Goal: Transaction & Acquisition: Purchase product/service

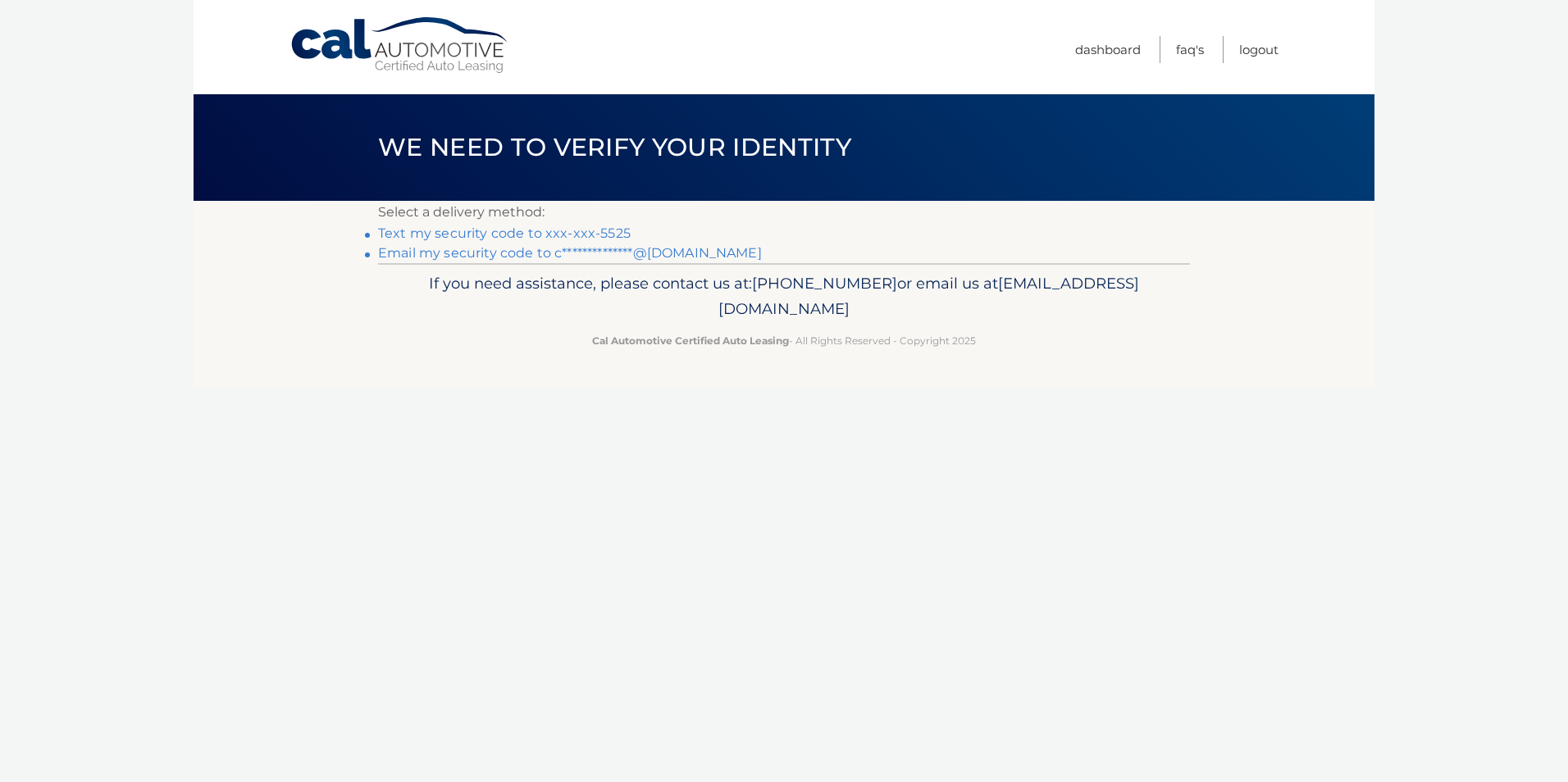
click at [508, 229] on link "Text my security code to xxx-xxx-5525" at bounding box center [504, 234] width 253 height 15
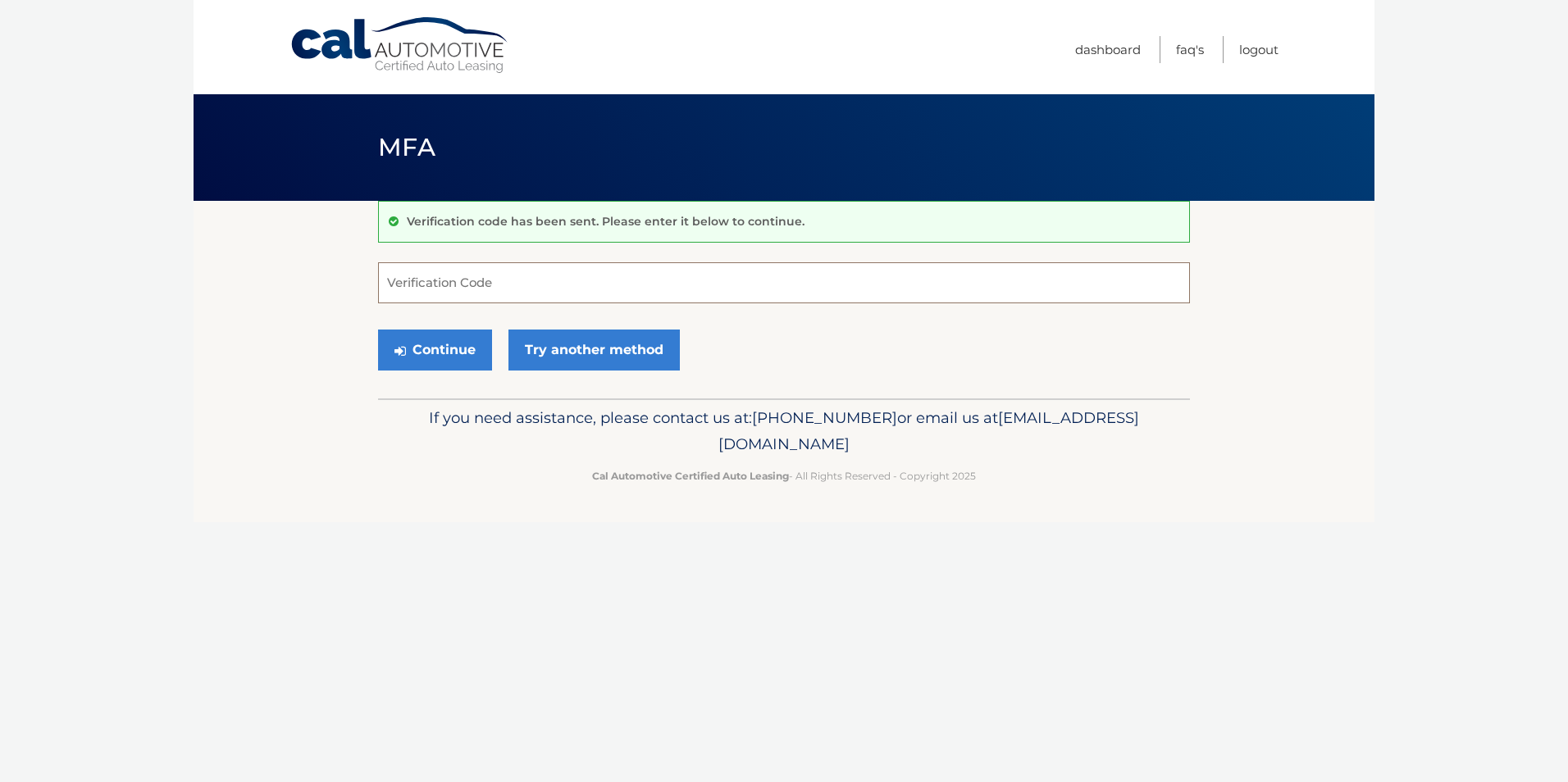
click at [502, 302] on input "Verification Code" at bounding box center [784, 282] width 812 height 41
type input "918035"
click at [469, 335] on button "Continue" at bounding box center [435, 349] width 114 height 41
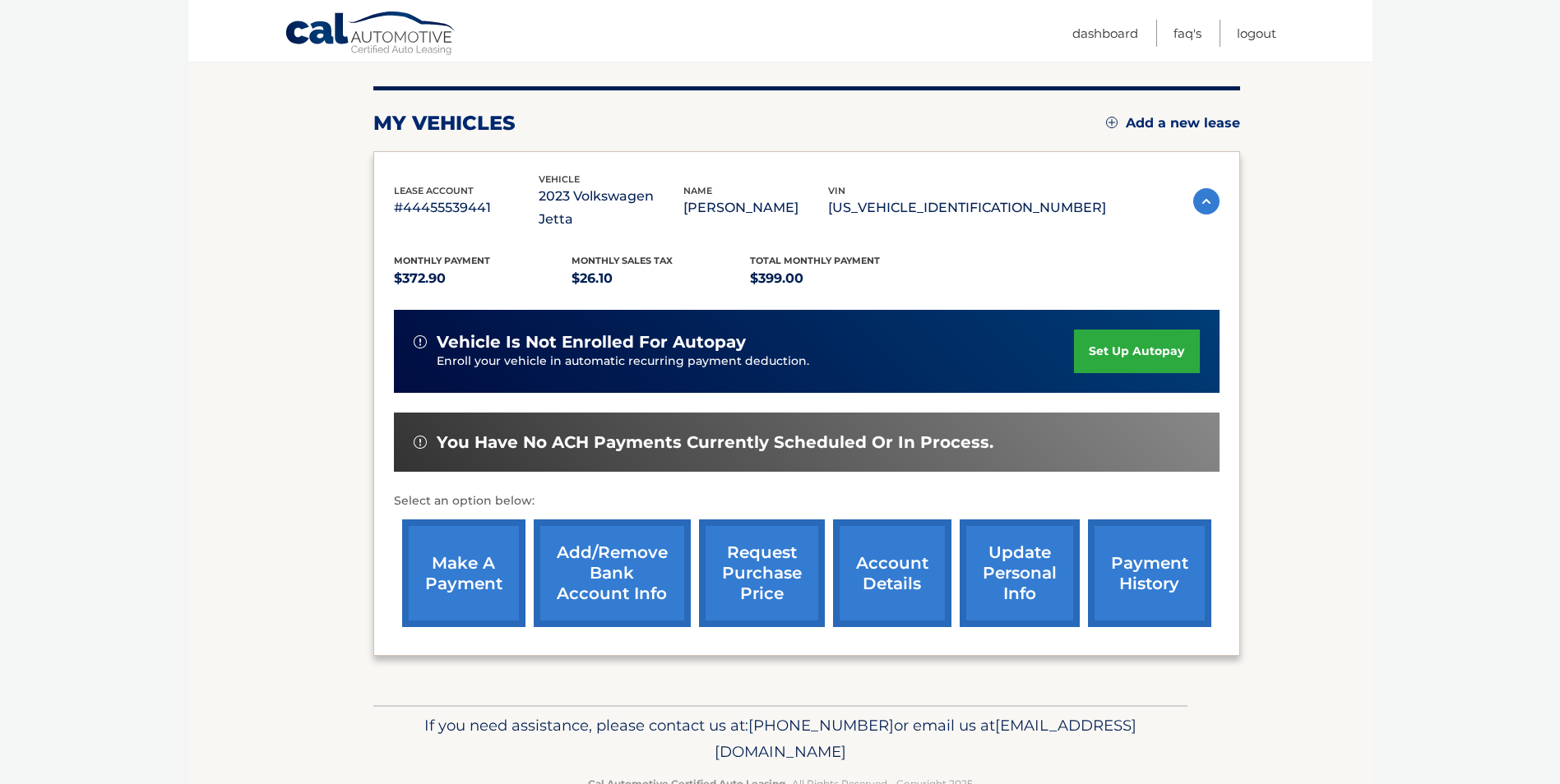
scroll to position [212, 0]
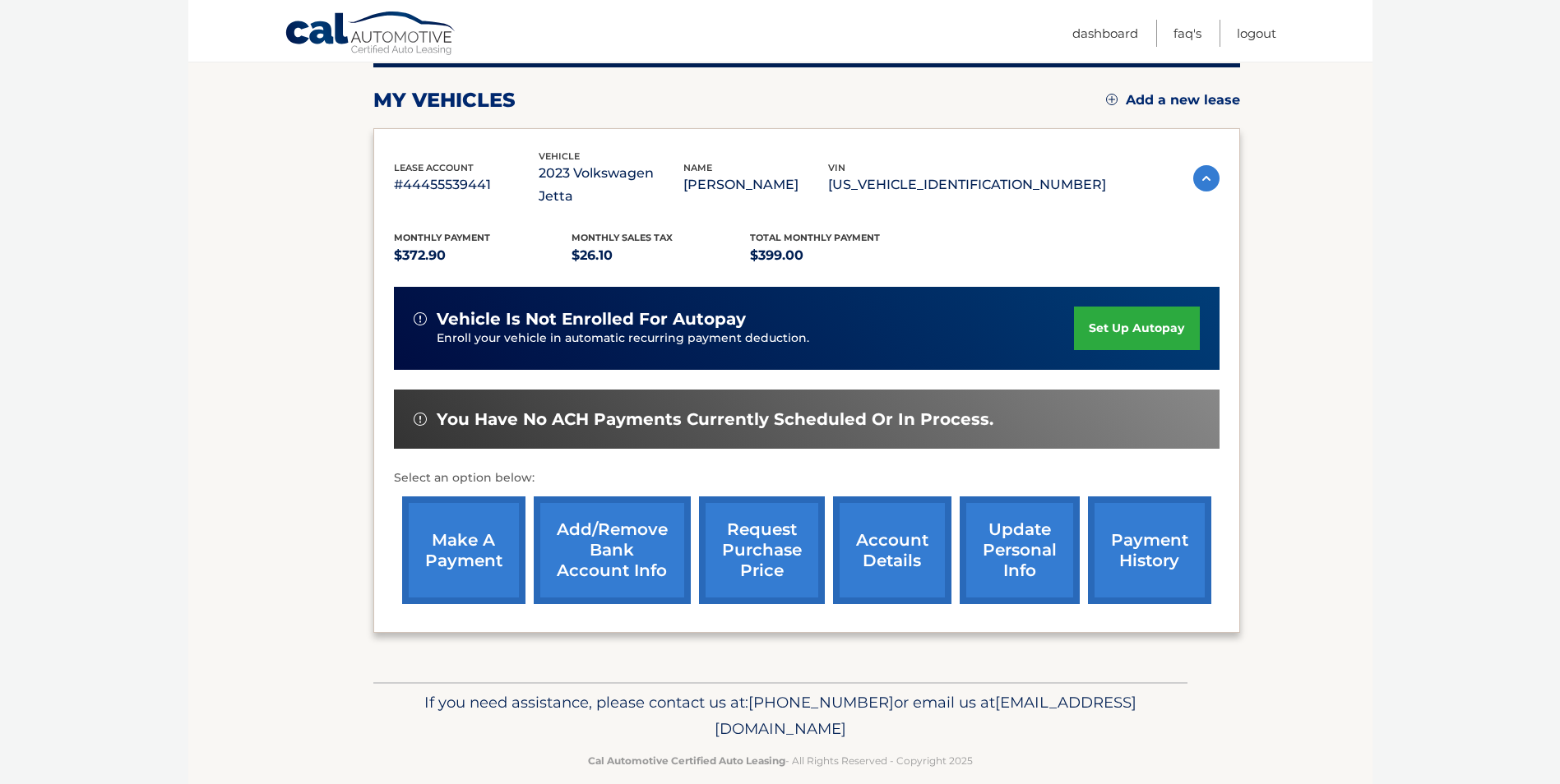
click at [501, 540] on link "make a payment" at bounding box center [464, 551] width 124 height 107
click at [1196, 549] on link "payment history" at bounding box center [1150, 551] width 124 height 107
click at [477, 538] on link "make a payment" at bounding box center [464, 551] width 124 height 107
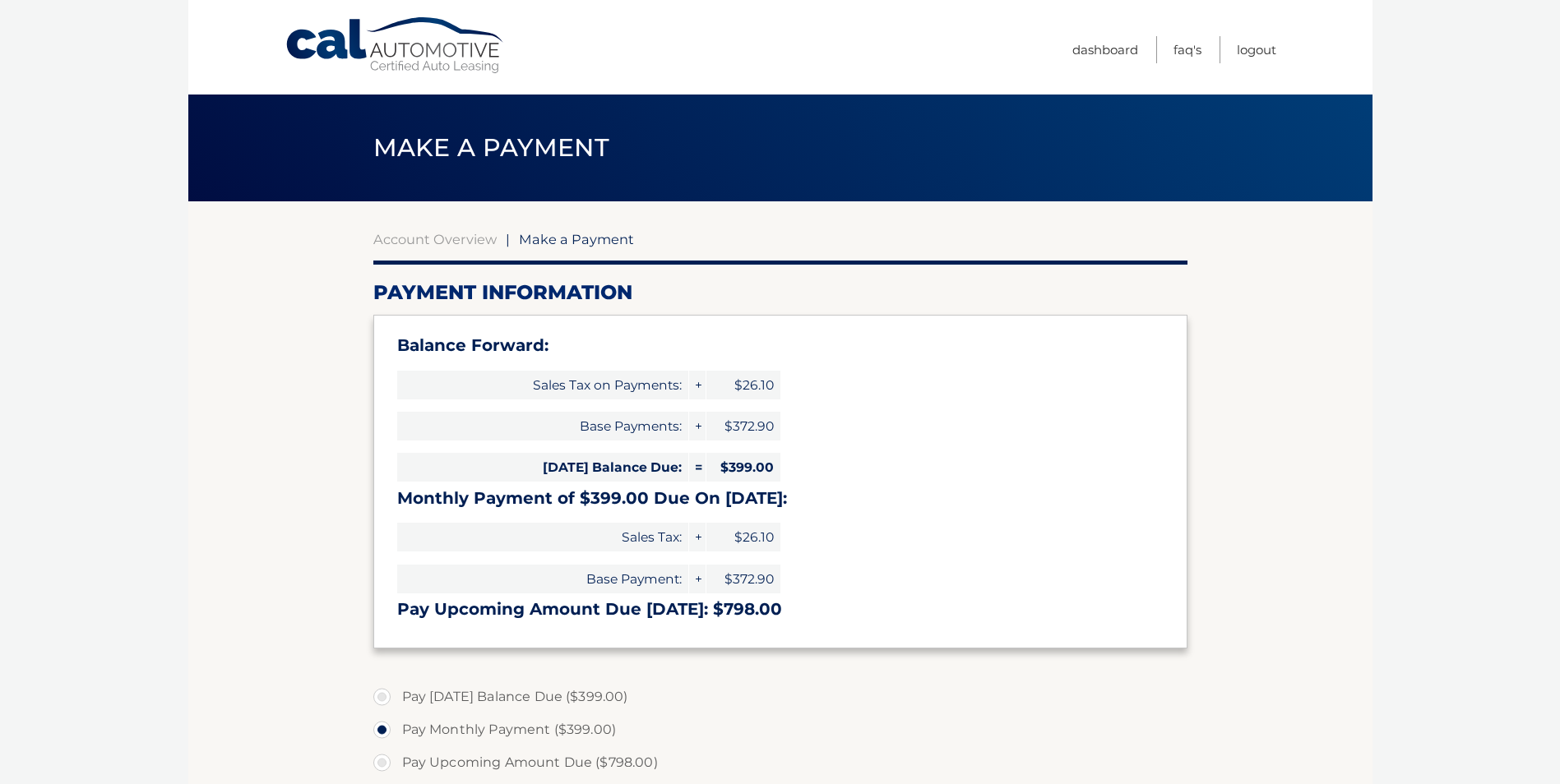
select select "MDIyZWY2MzAtYTAzNS00YmQ0LWI1MzUtMTI5ZmVmY2E2YTFm"
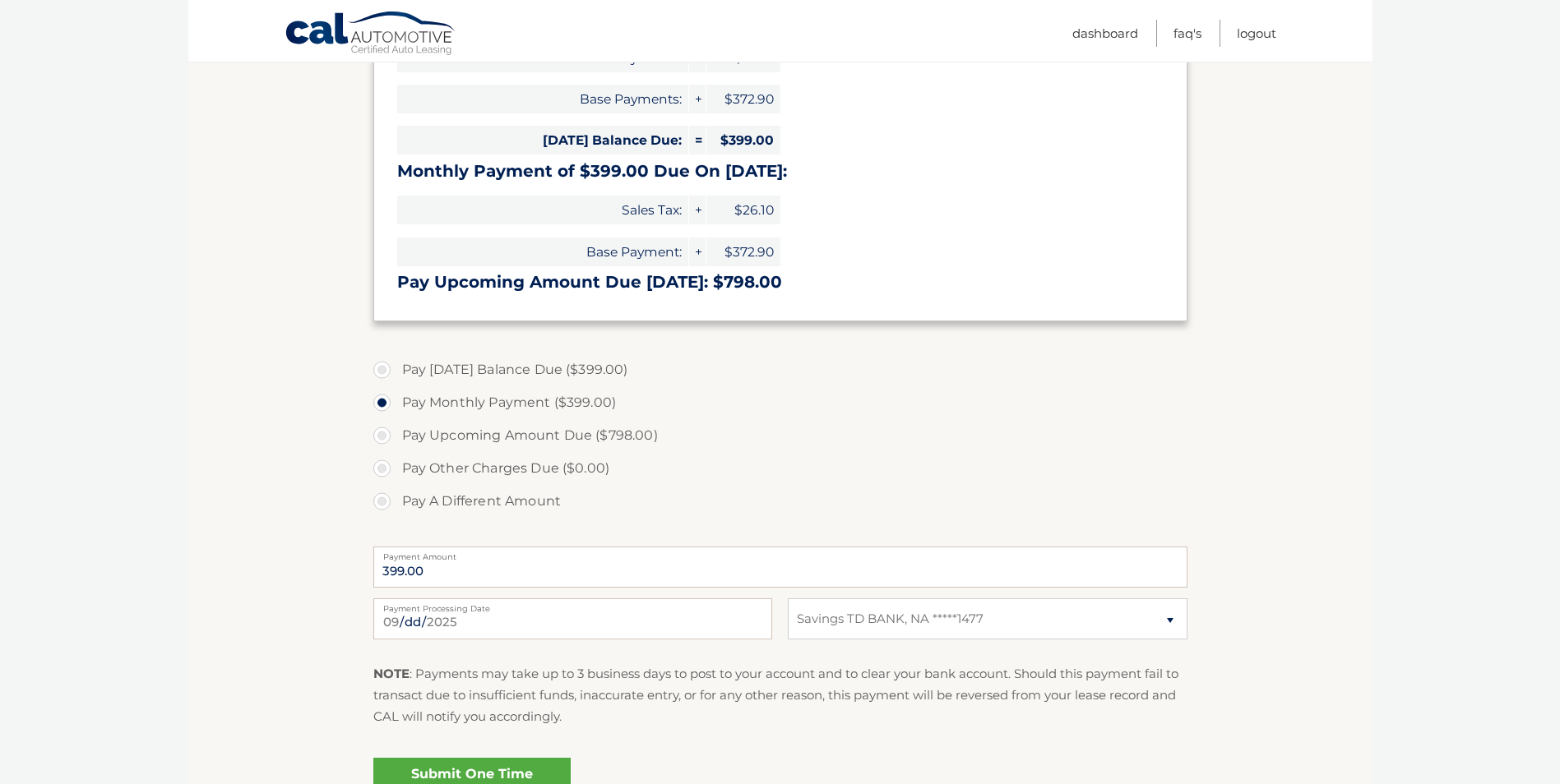
scroll to position [329, 0]
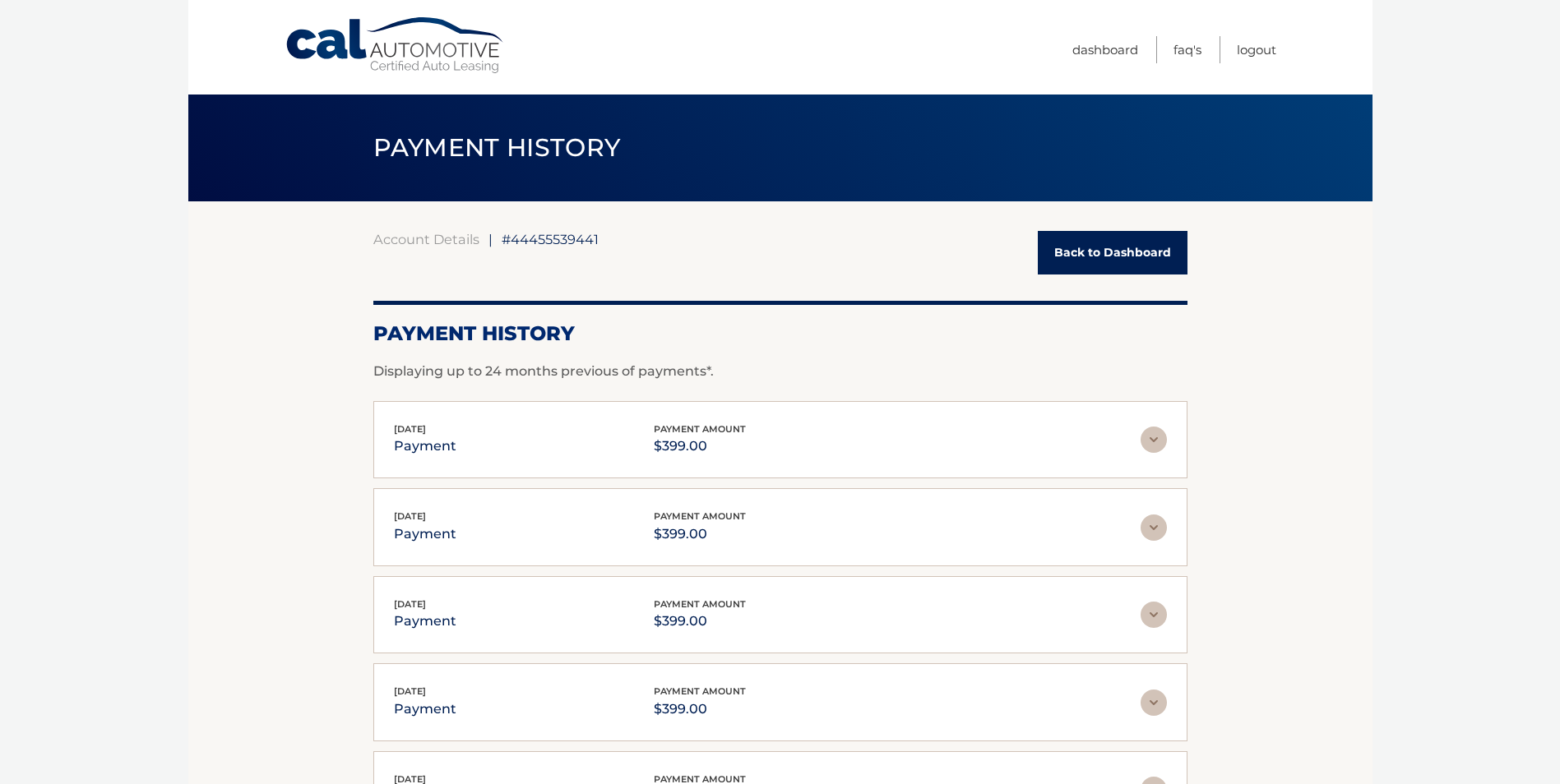
click at [1151, 440] on img at bounding box center [1153, 440] width 26 height 26
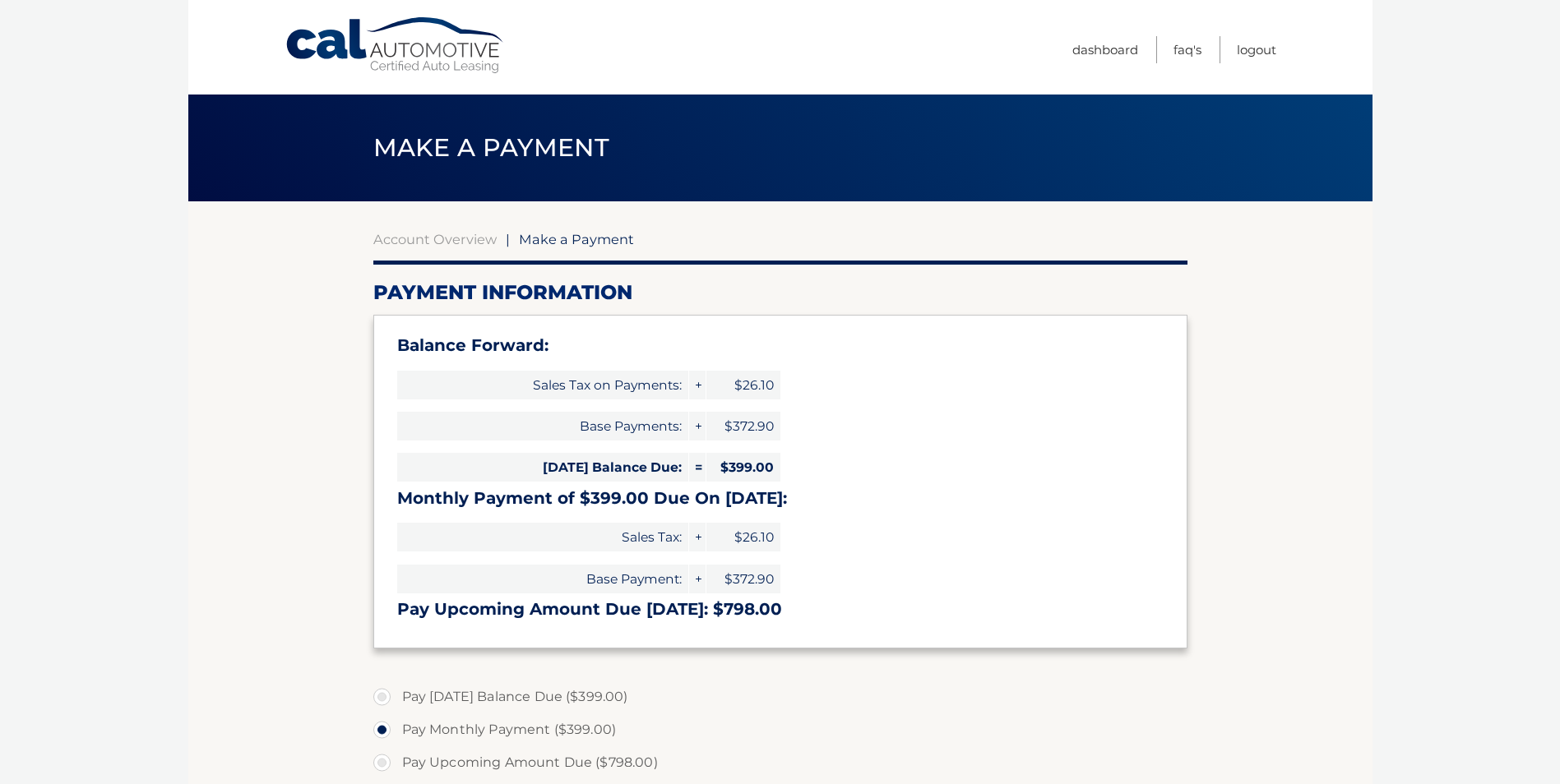
select select "MDIyZWY2MzAtYTAzNS00YmQ0LWI1MzUtMTI5ZmVmY2E2YTFm"
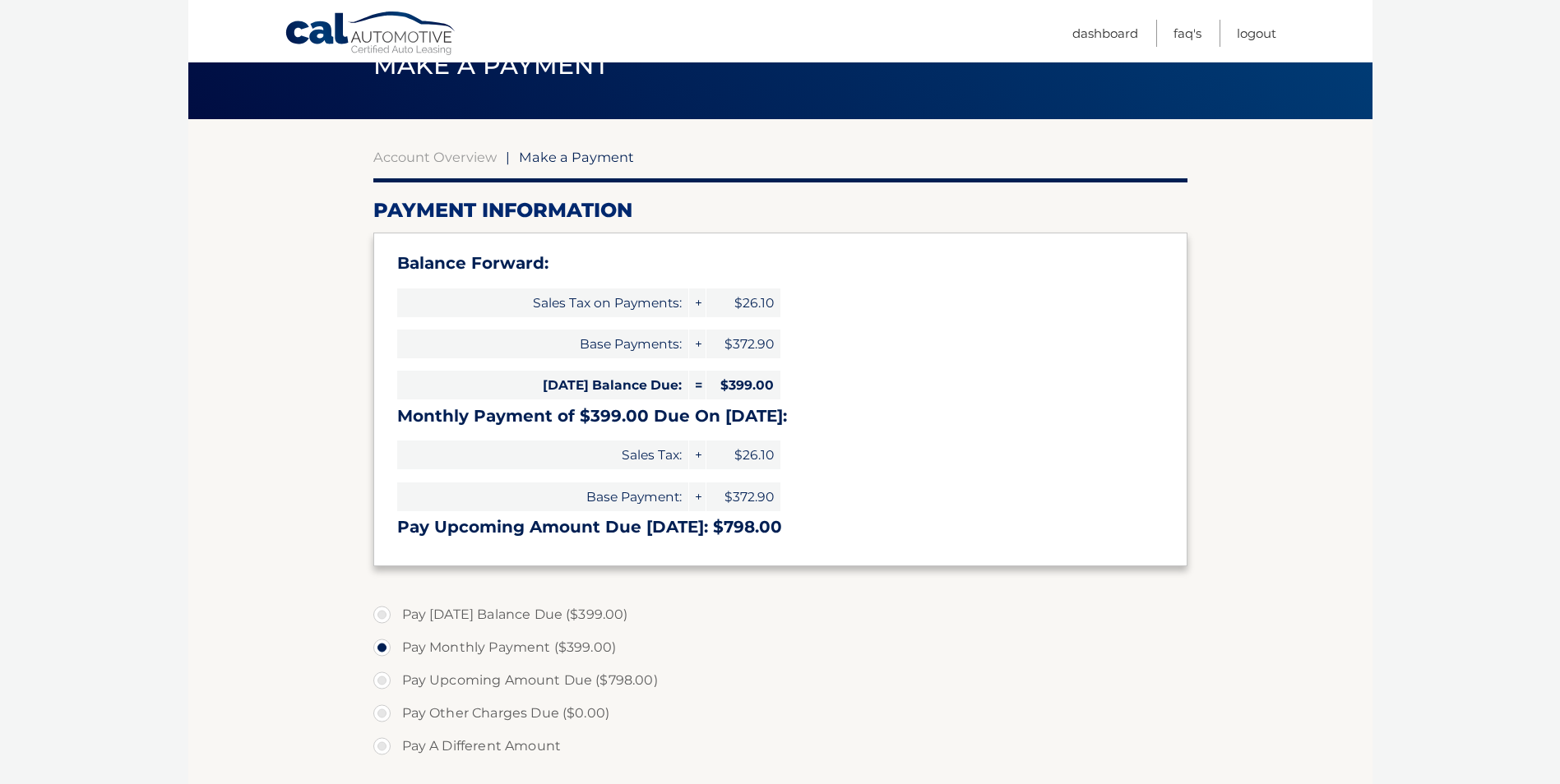
drag, startPoint x: 509, startPoint y: 397, endPoint x: 510, endPoint y: 419, distance: 22.0
click at [510, 419] on div "Balance Forward: Sales Tax on Payments: + $26.10 Base Payments: + $372.90 [DATE…" at bounding box center [780, 399] width 814 height 334
drag, startPoint x: 510, startPoint y: 419, endPoint x: 515, endPoint y: 443, distance: 24.5
click at [515, 443] on span "Sales Tax:" at bounding box center [542, 455] width 291 height 29
click at [504, 535] on h3 "Pay Upcoming Amount Due [DATE]: $798.00" at bounding box center [780, 527] width 767 height 20
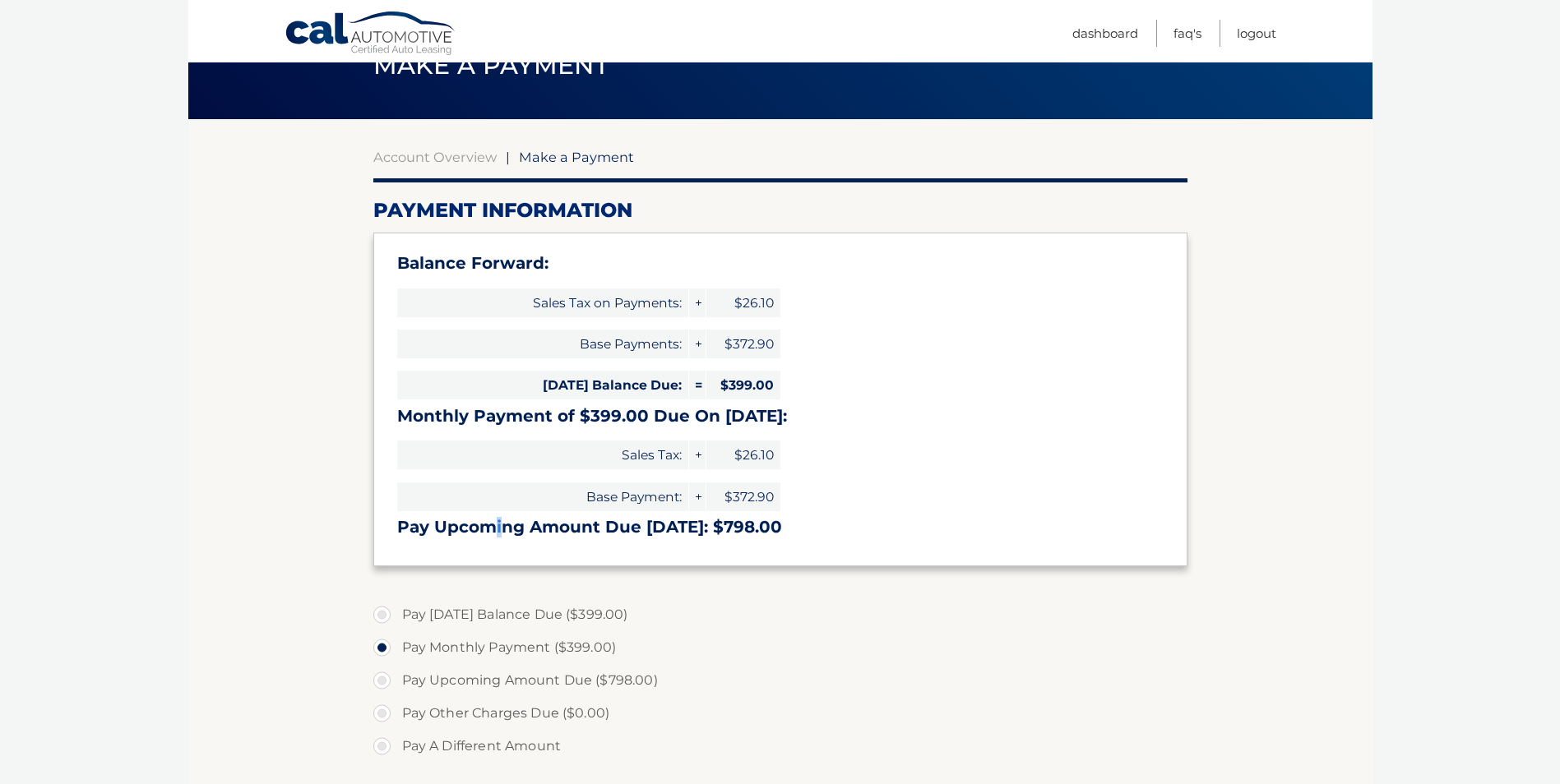
drag, startPoint x: 492, startPoint y: 526, endPoint x: 498, endPoint y: 554, distance: 28.6
click at [498, 554] on div "Balance Forward: Sales Tax on Payments: + $26.10 Base Payments: + $372.90 [DATE…" at bounding box center [780, 399] width 814 height 334
click at [498, 556] on div "Balance Forward: Sales Tax on Payments: + $26.10 Base Payments: + $372.90 [DATE…" at bounding box center [780, 399] width 814 height 334
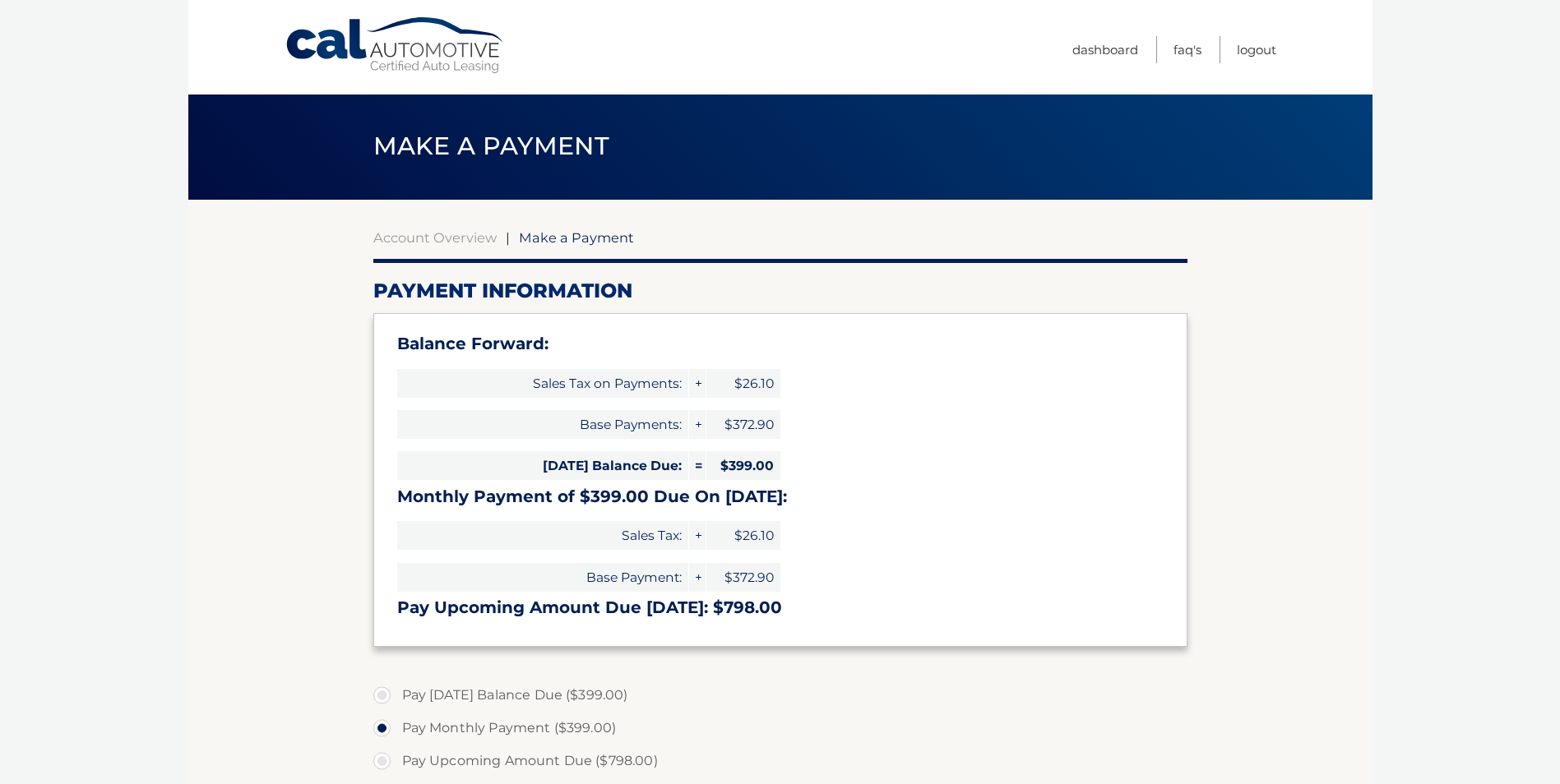
scroll to position [0, 0]
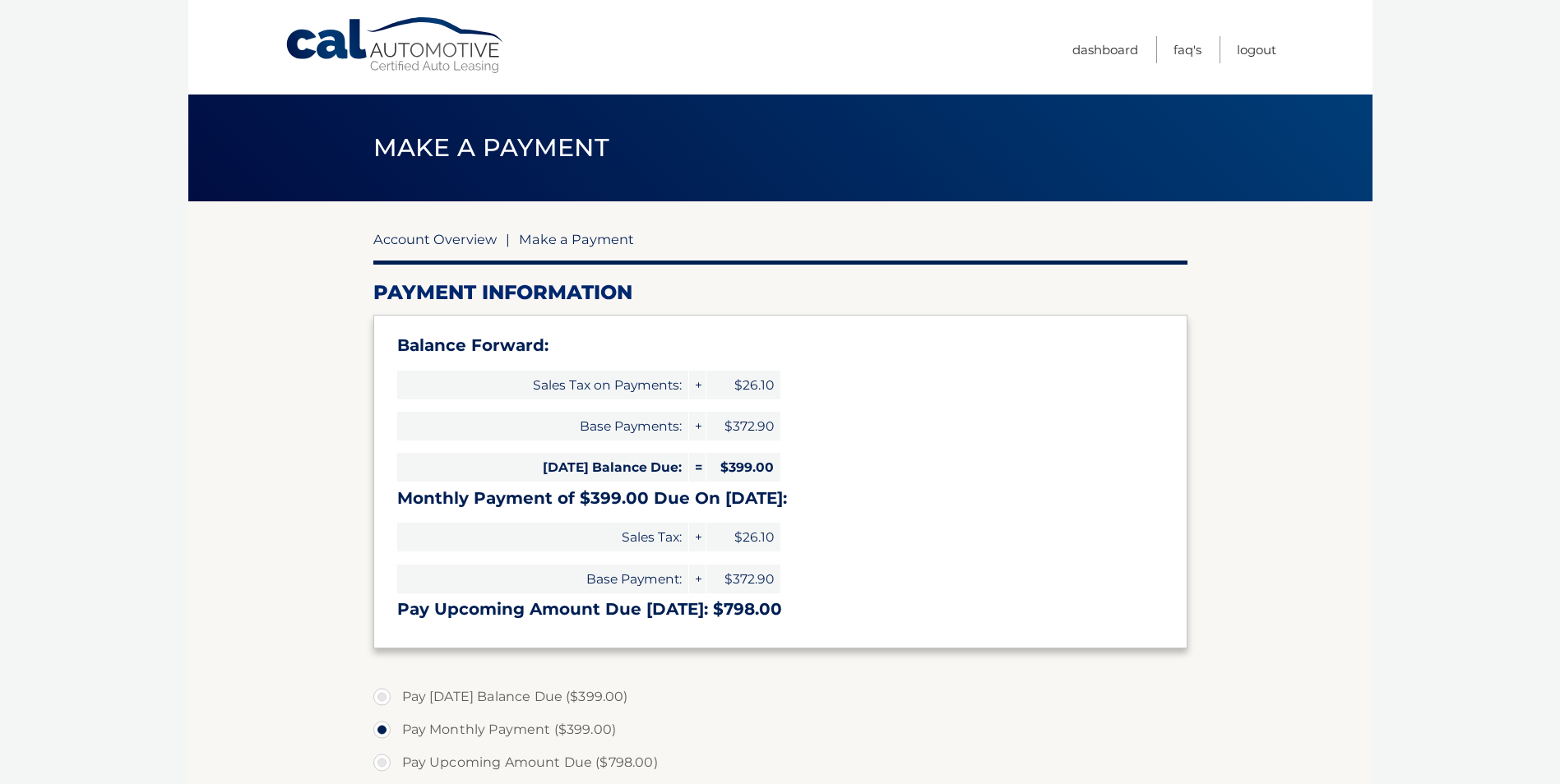
click at [420, 244] on link "Account Overview" at bounding box center [435, 239] width 124 height 16
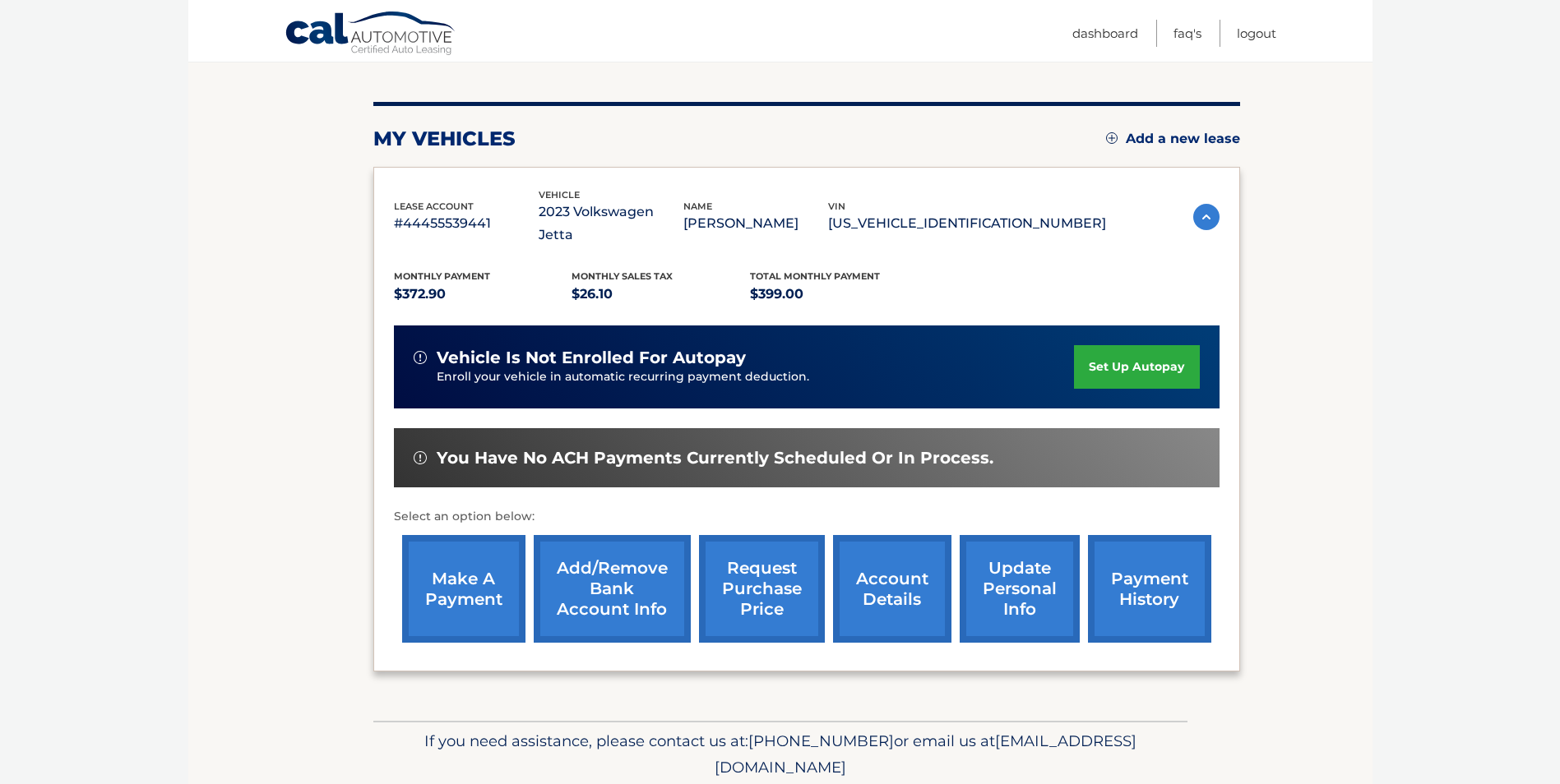
scroll to position [212, 0]
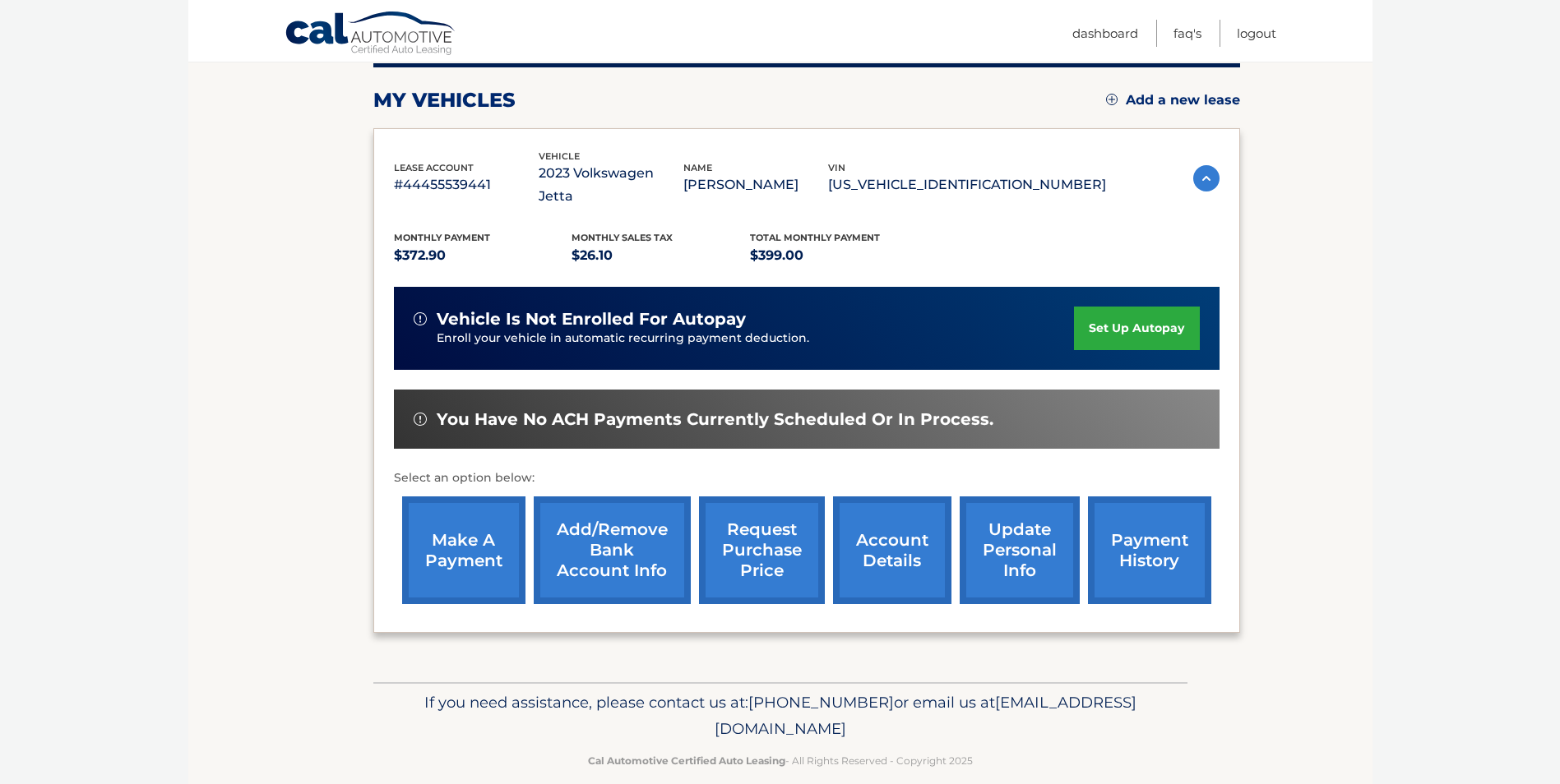
drag, startPoint x: 928, startPoint y: 708, endPoint x: 710, endPoint y: 701, distance: 218.1
click at [710, 701] on p "If you need assistance, please contact us at: 609-807-3200 or email us at Custo…" at bounding box center [780, 716] width 793 height 53
click at [715, 701] on span "[EMAIL_ADDRESS][DOMAIN_NAME]" at bounding box center [926, 715] width 422 height 45
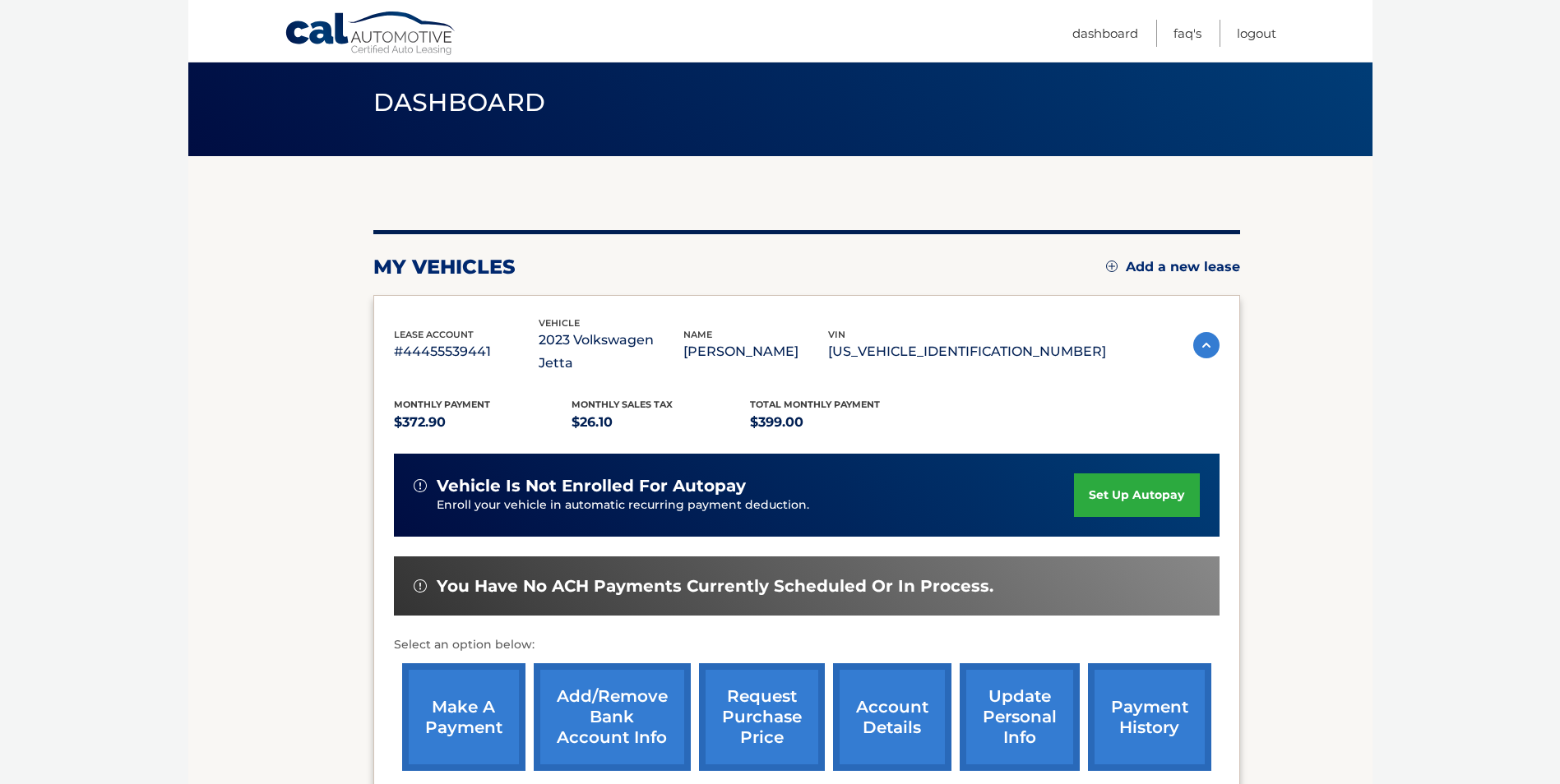
scroll to position [83, 0]
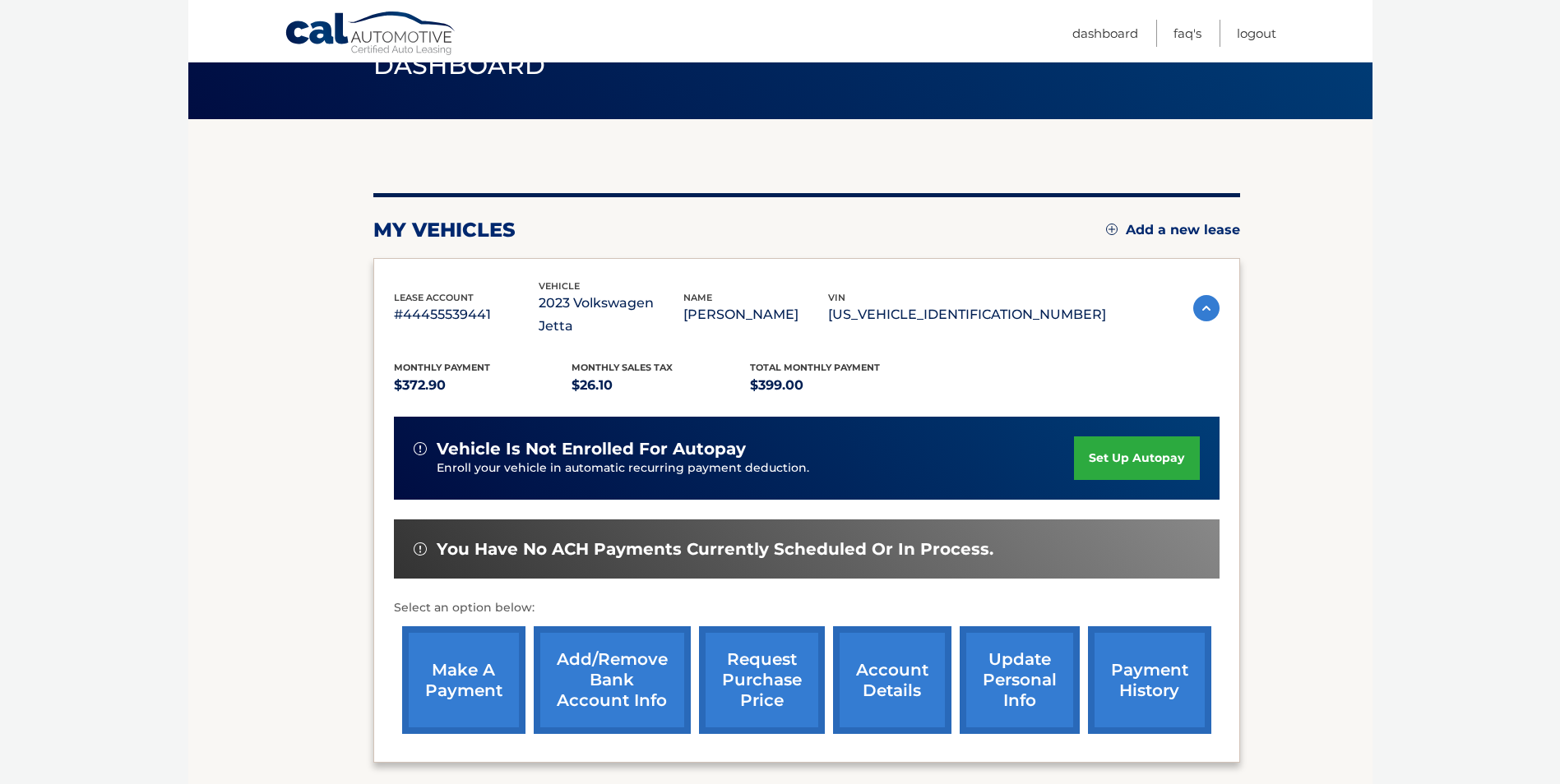
click at [1208, 301] on img at bounding box center [1206, 308] width 26 height 26
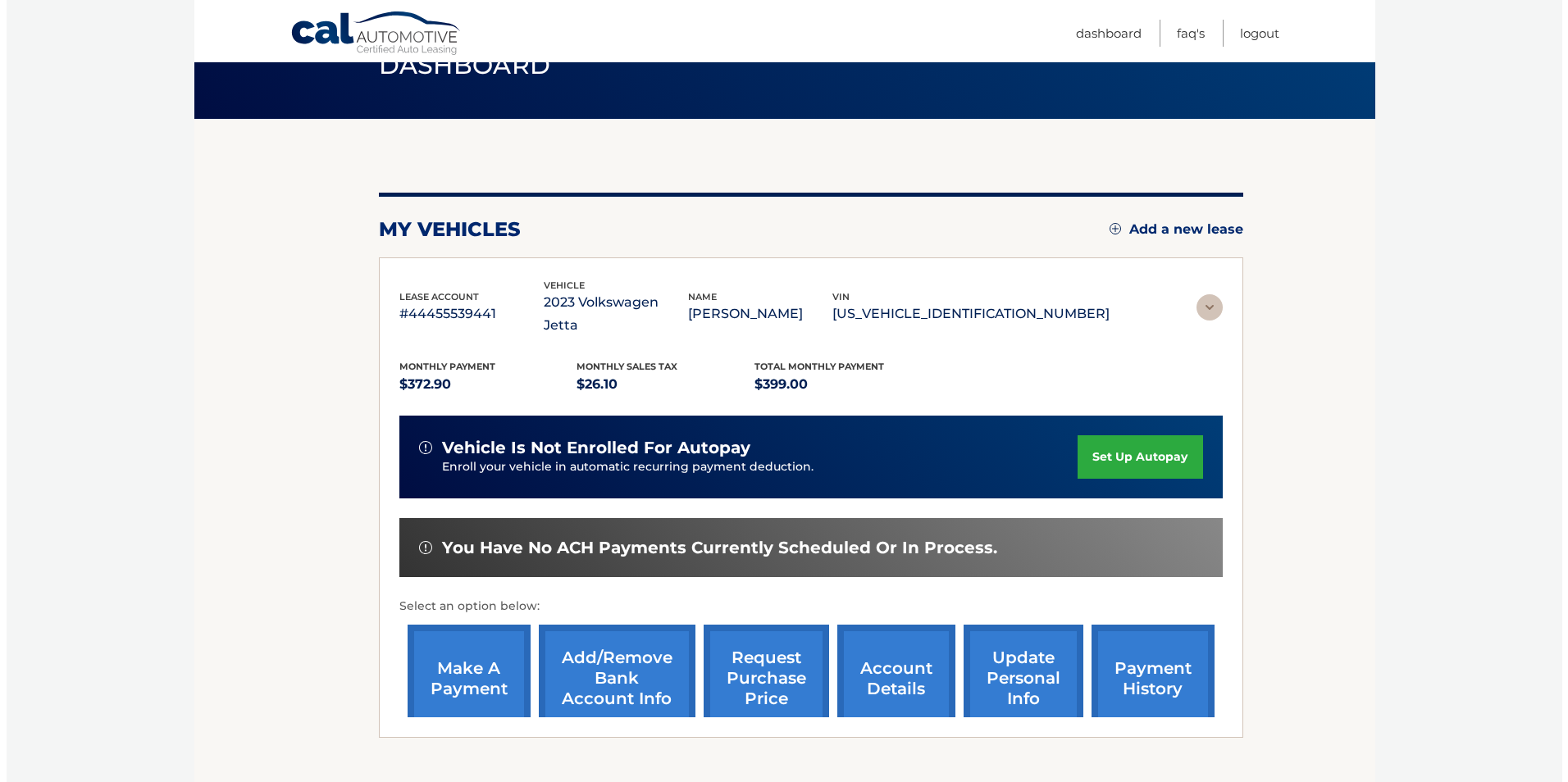
scroll to position [0, 0]
